Goal: Task Accomplishment & Management: Complete application form

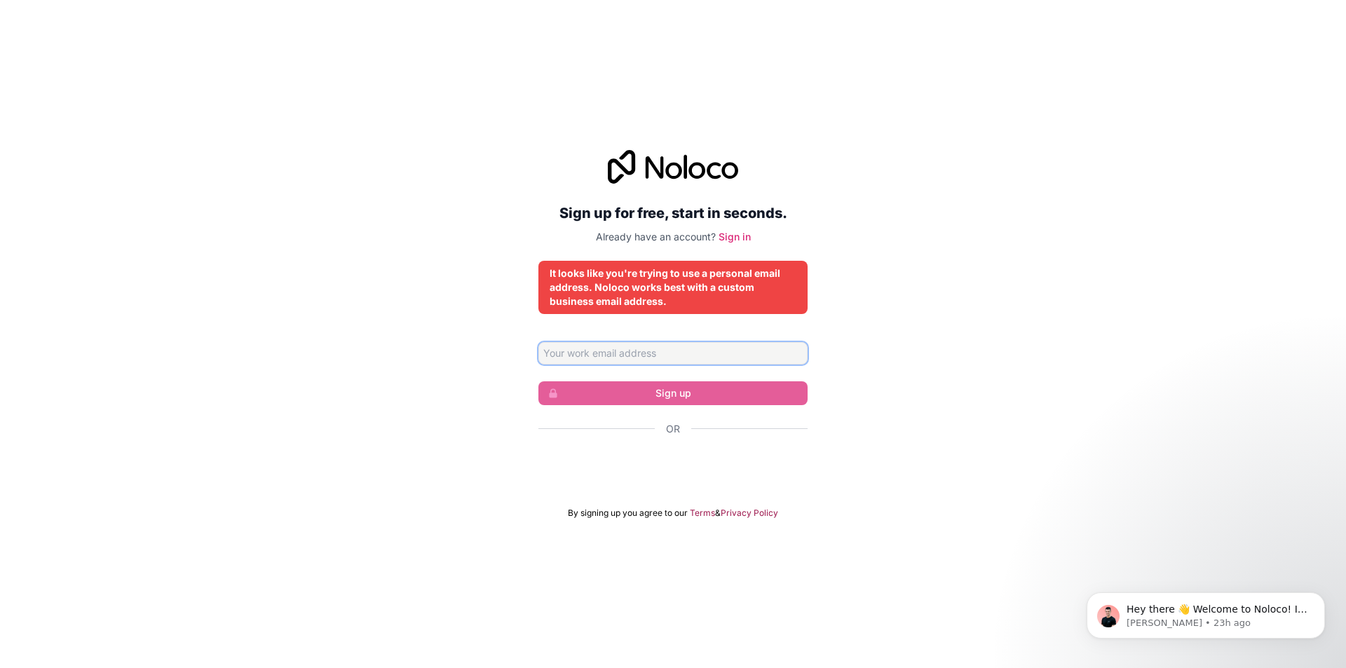
click at [705, 355] on input "Email address" at bounding box center [672, 353] width 269 height 22
type input "l"
click at [586, 349] on input "l" at bounding box center [672, 353] width 269 height 22
click at [630, 355] on input "Email address" at bounding box center [672, 353] width 269 height 22
type input "ahmed.haddad@poin.care"
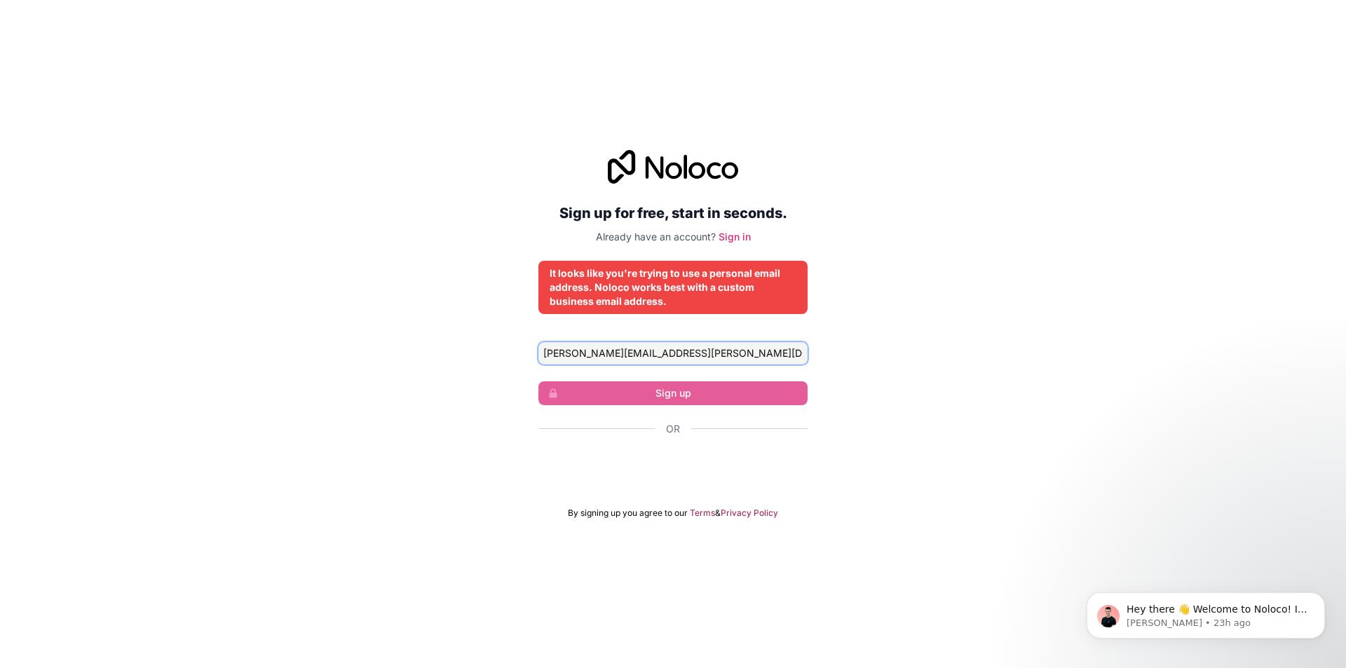
click at [677, 348] on input "ahmed.haddad@poin.care" at bounding box center [672, 353] width 269 height 22
drag, startPoint x: 599, startPoint y: 265, endPoint x: 737, endPoint y: 286, distance: 139.0
click at [737, 286] on div "It looks like you're trying to use a personal email address. Noloco works best …" at bounding box center [672, 287] width 269 height 53
click at [716, 353] on input "ahmed.haddad@poin.care" at bounding box center [672, 353] width 269 height 22
click at [742, 224] on h2 "Sign up for free, start in seconds." at bounding box center [672, 212] width 269 height 25
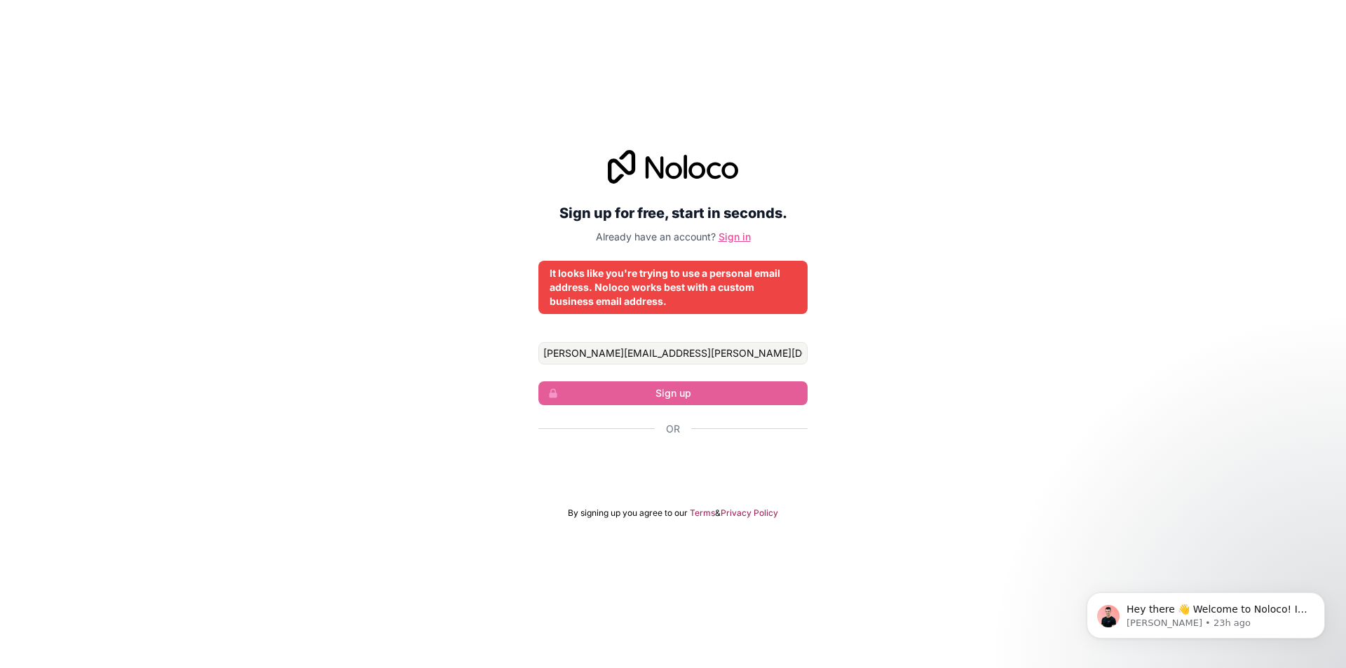
click at [745, 233] on link "Sign in" at bounding box center [735, 237] width 32 height 12
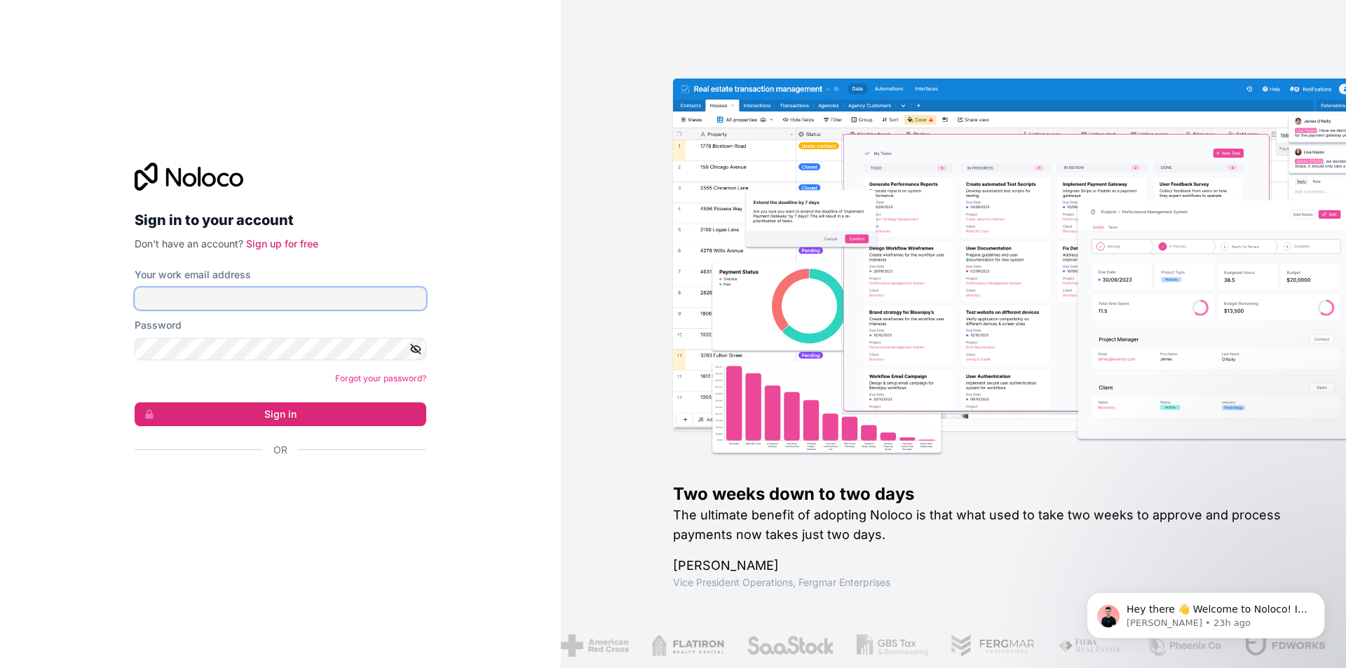
click at [292, 299] on input "Your work email address" at bounding box center [281, 298] width 292 height 22
type input "ahmed.haddad@poin.care"
